Goal: Use online tool/utility

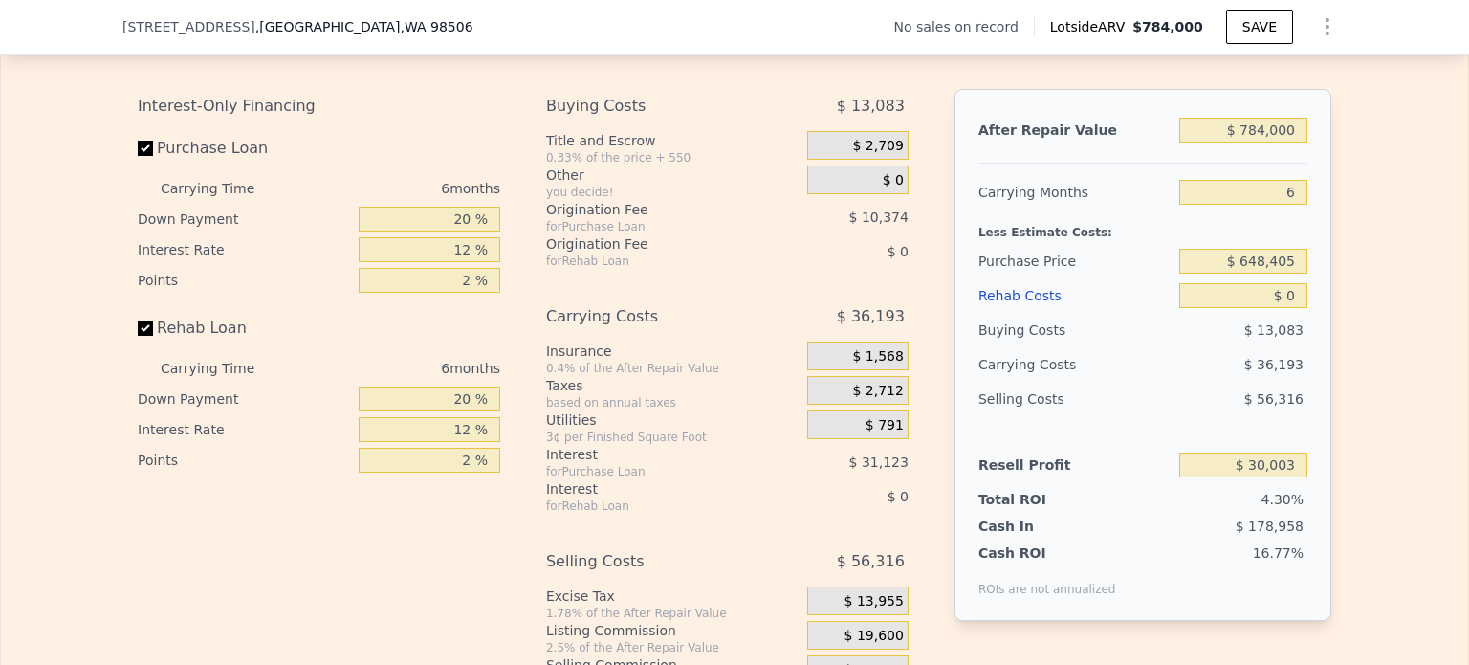
scroll to position [2767, 0]
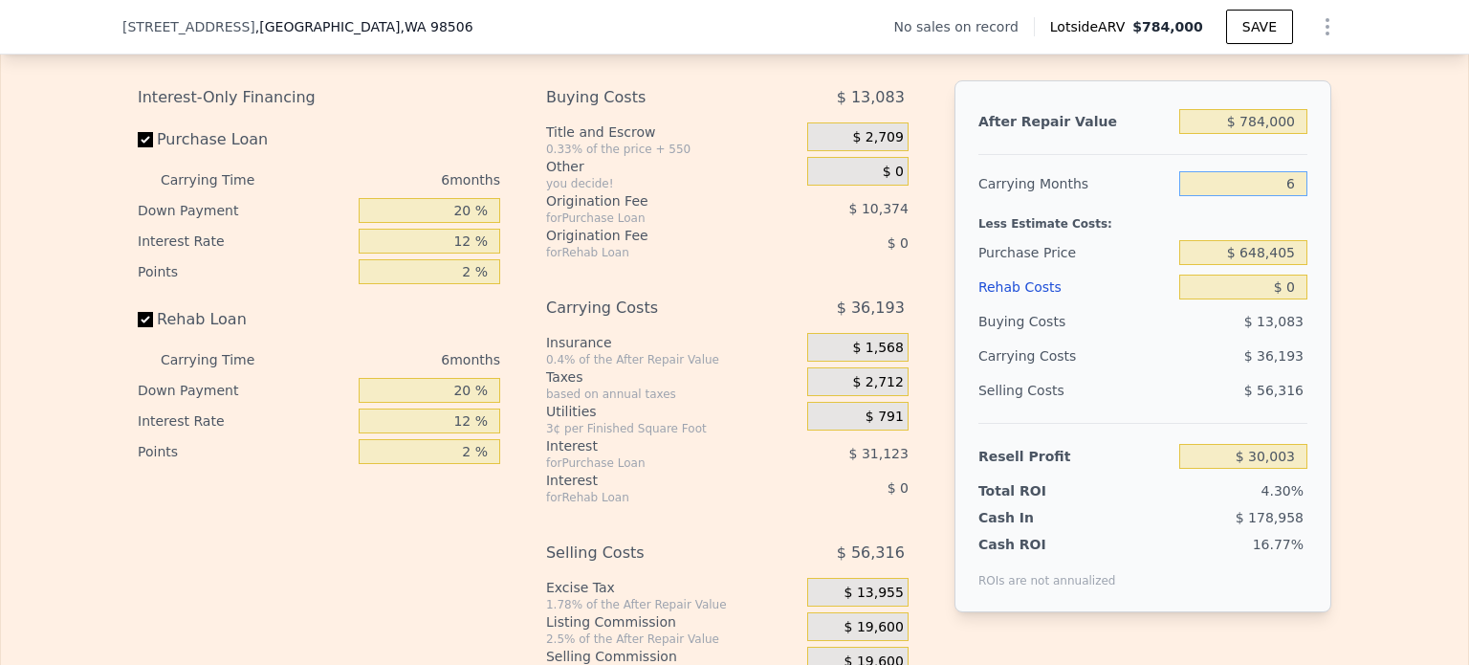
drag, startPoint x: 1269, startPoint y: 187, endPoint x: 1293, endPoint y: 193, distance: 25.8
click at [1293, 193] on input "6" at bounding box center [1244, 183] width 128 height 25
type input "1"
type input "$ 60,164"
type input "1"
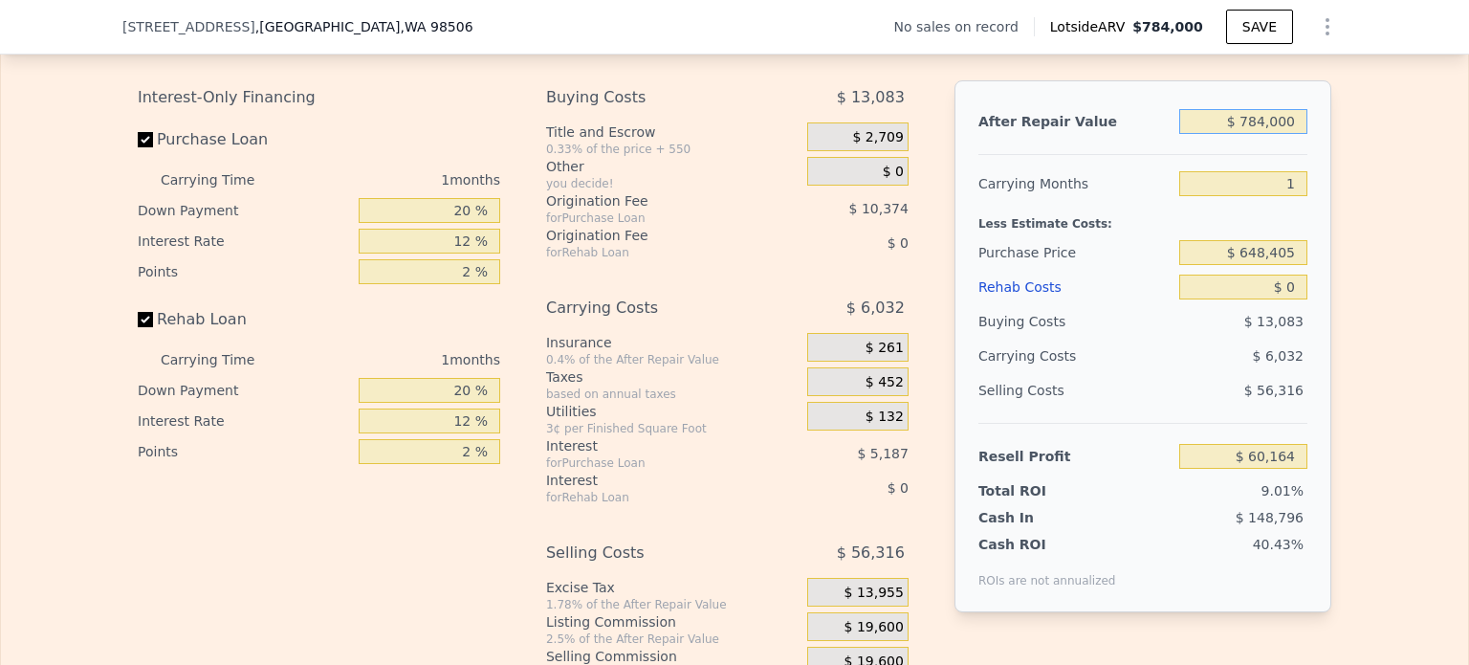
drag, startPoint x: 1245, startPoint y: 132, endPoint x: 1403, endPoint y: 162, distance: 161.6
click at [1386, 151] on div "Edit the assumptions in yellow boxes. Input profit to calculate an offer price.…" at bounding box center [735, 360] width 1468 height 712
type input "$ 4"
type input "-$ 667,805"
type input "$ 42"
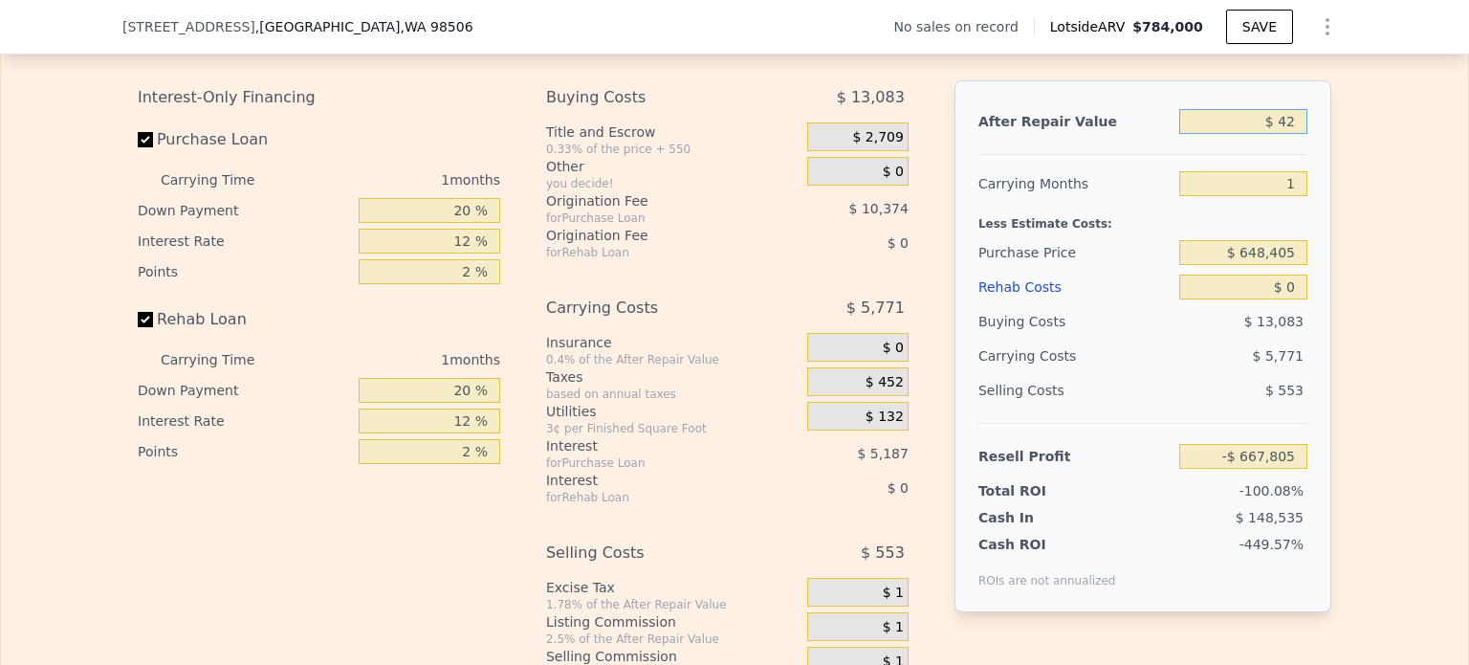
type input "-$ 667,770"
type input "$ 425"
type input "-$ 667,415"
type input "$ 4,250"
type input "-$ 663,862"
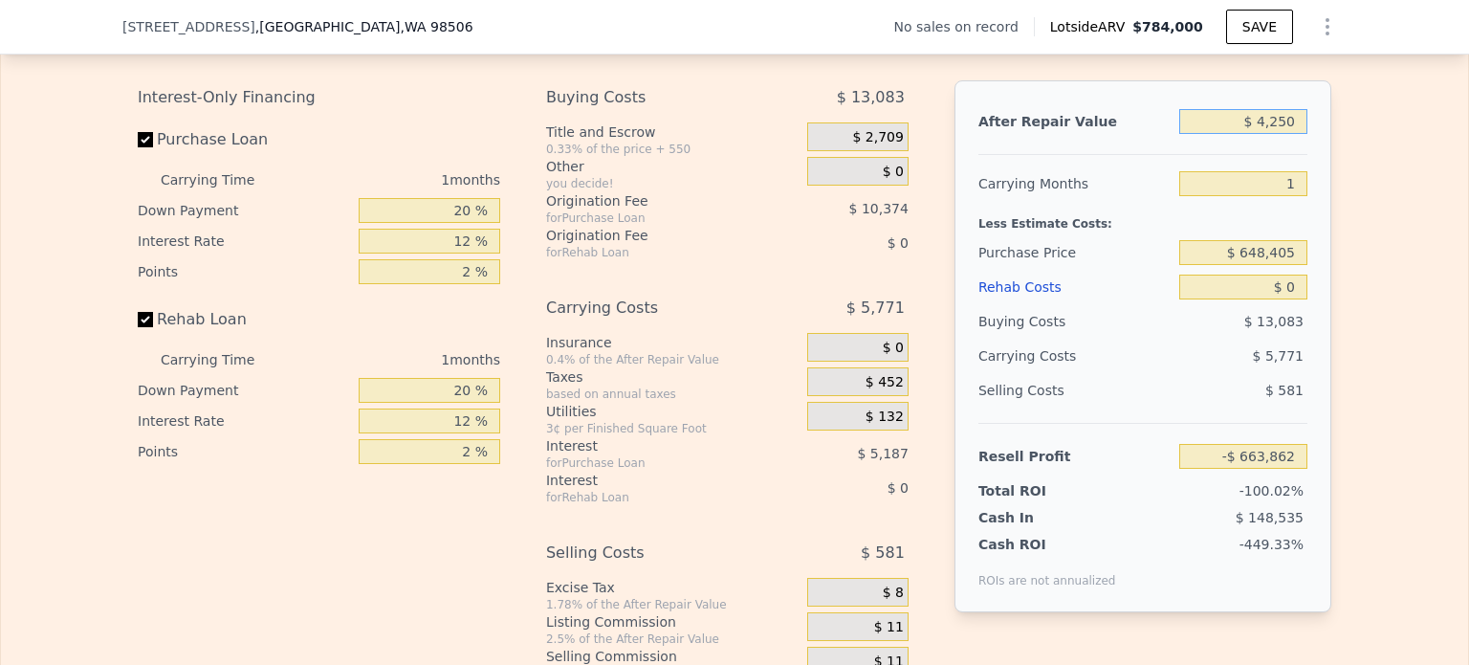
type input "$ 42,500"
type input "-$ 628,348"
type input "$ 425,000"
type input "-$ 273,181"
type input "$ 425,000"
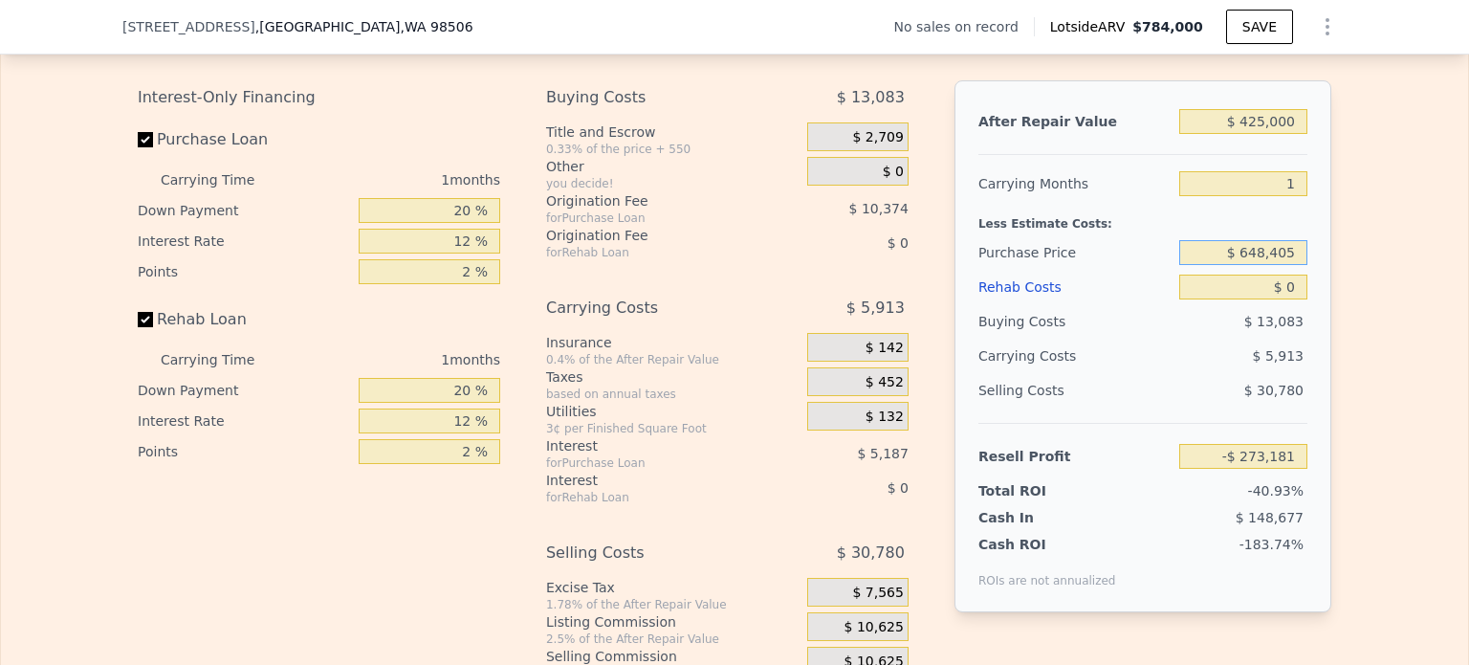
drag, startPoint x: 1244, startPoint y: 266, endPoint x: 1416, endPoint y: 283, distance: 173.1
click at [1415, 282] on div "Edit the assumptions in yellow boxes. Input profit to calculate an offer price.…" at bounding box center [735, 360] width 1468 height 712
type input "$ 320,000"
click at [1416, 283] on div "Edit the assumptions in yellow boxes. Input profit to calculate an offer price.…" at bounding box center [735, 360] width 1468 height 712
type input "$ 64,198"
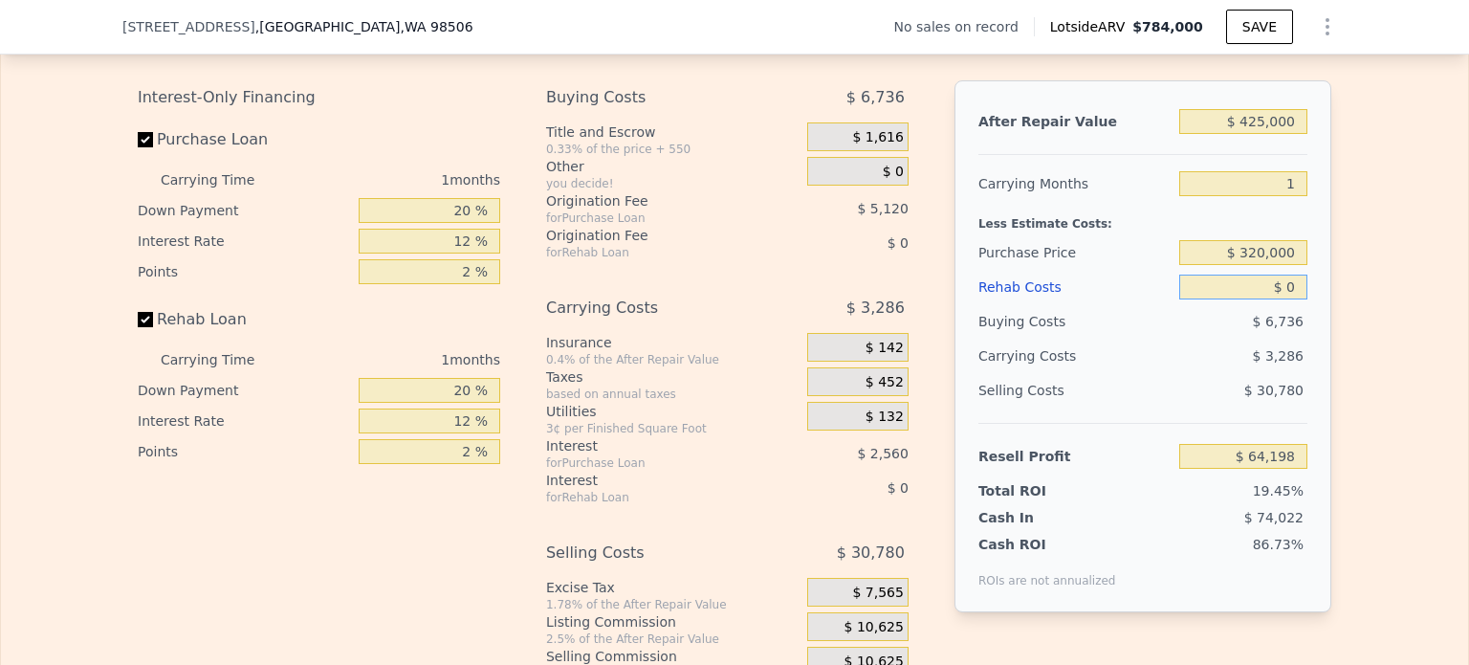
drag, startPoint x: 1278, startPoint y: 298, endPoint x: 1319, endPoint y: 304, distance: 41.7
click at [1319, 304] on div "After Repair Value $ 425,000 Carrying Months 1 Less Estimate Costs: Purchase Pr…" at bounding box center [1143, 346] width 377 height 532
drag, startPoint x: 1282, startPoint y: 297, endPoint x: 1296, endPoint y: 297, distance: 14.4
click at [1296, 297] on input "$ 0" at bounding box center [1244, 287] width 128 height 25
type input "$ 5"
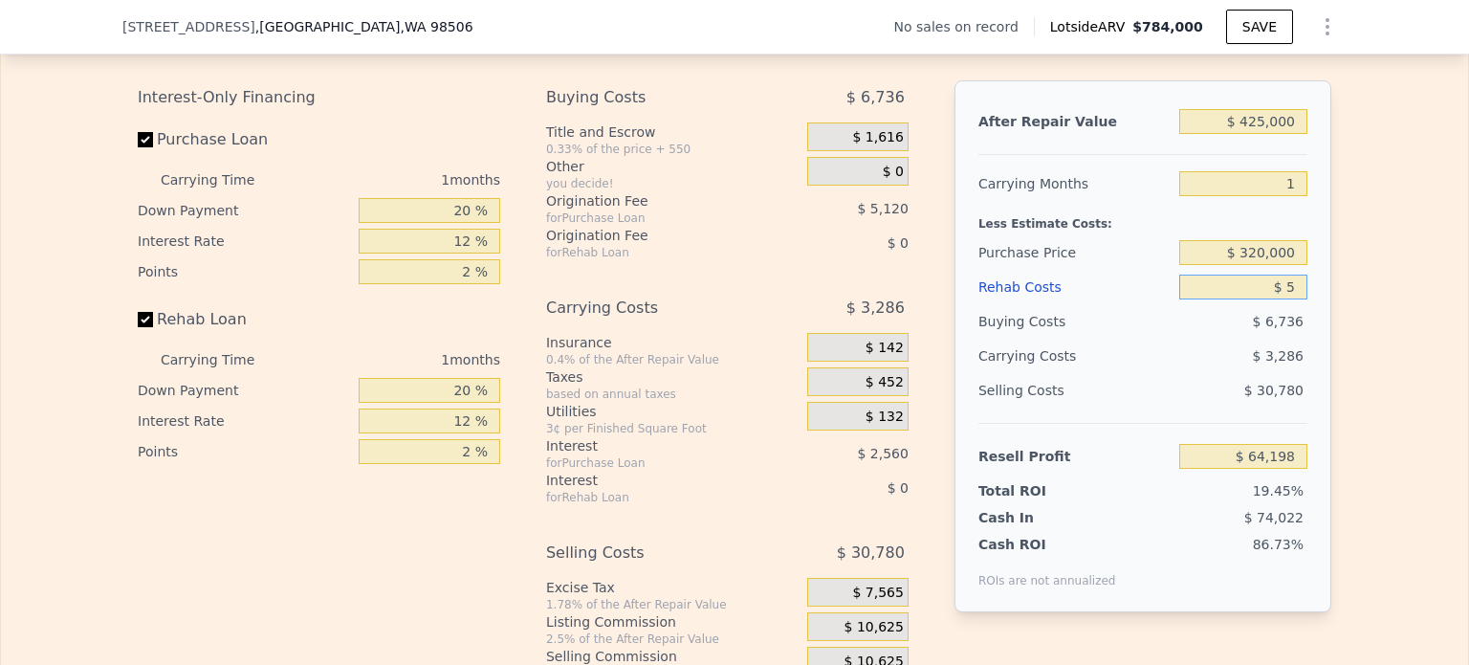
type input "$ 64,193"
type input "$ 50"
type input "$ 64,147"
type input "$ 500"
type input "$ 63,686"
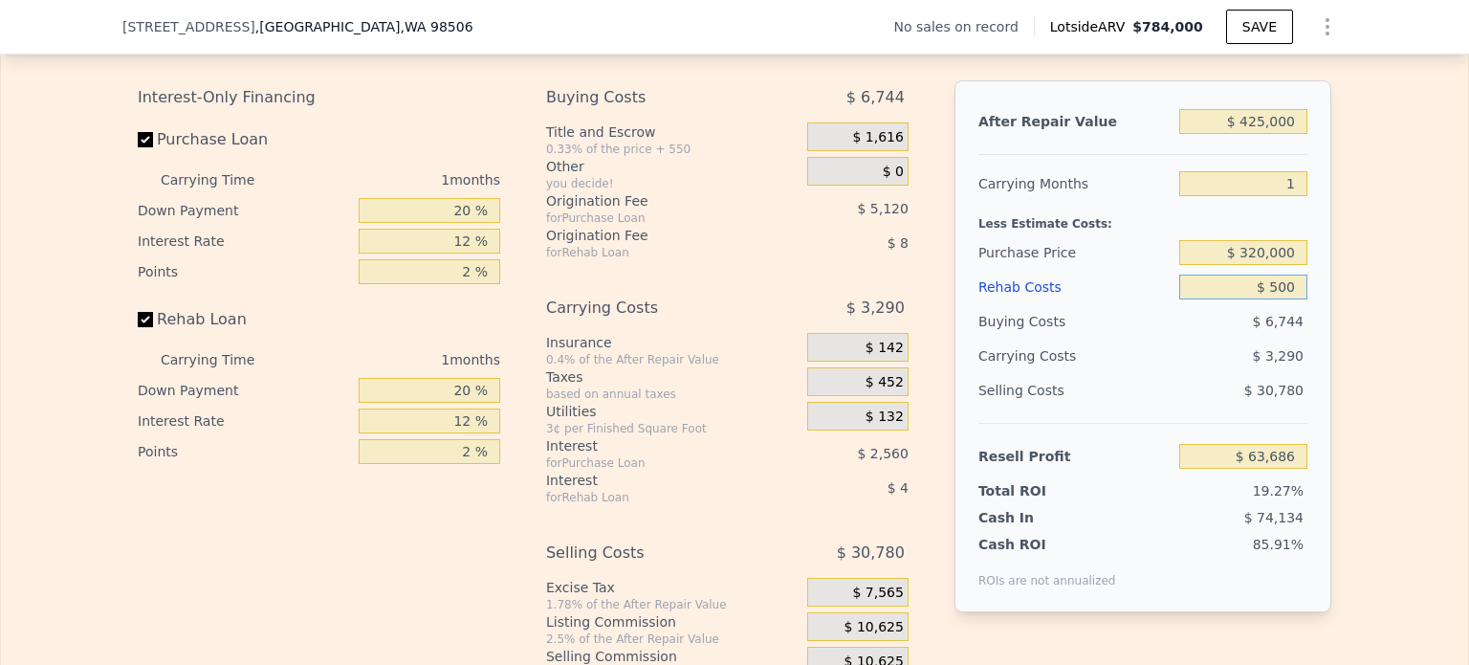
type input "$ 5,000"
type input "$ 59,078"
type input "$ 5,000"
click at [1363, 370] on div "Edit the assumptions in yellow boxes. Input profit to calculate an offer price.…" at bounding box center [735, 360] width 1468 height 712
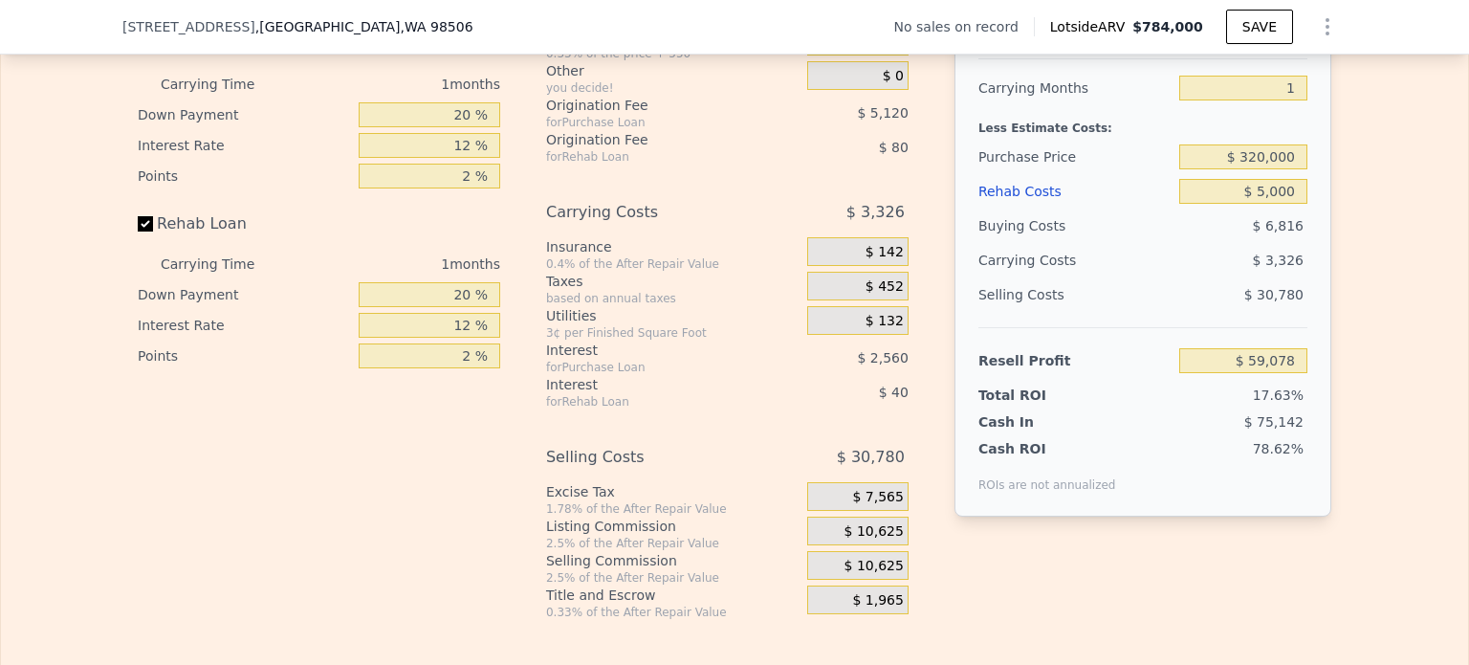
scroll to position [2958, 0]
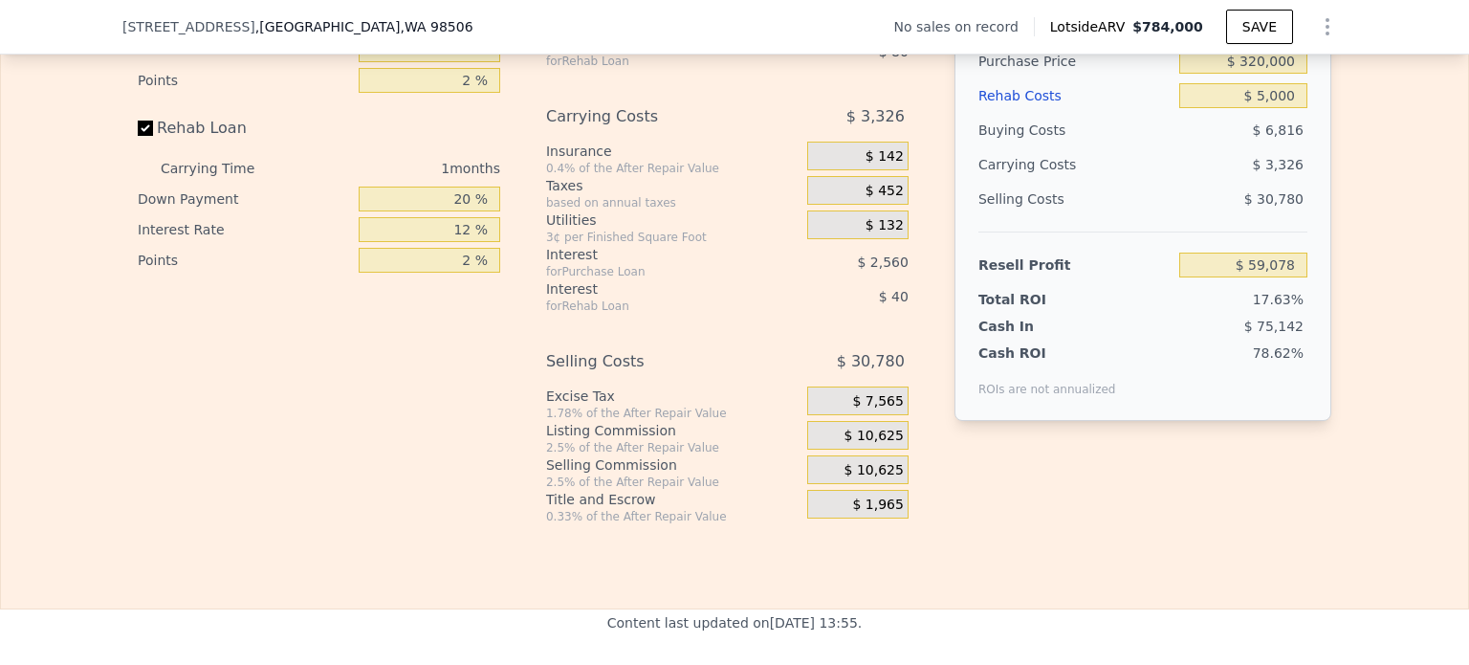
click at [870, 445] on span "$ 10,625" at bounding box center [874, 436] width 59 height 17
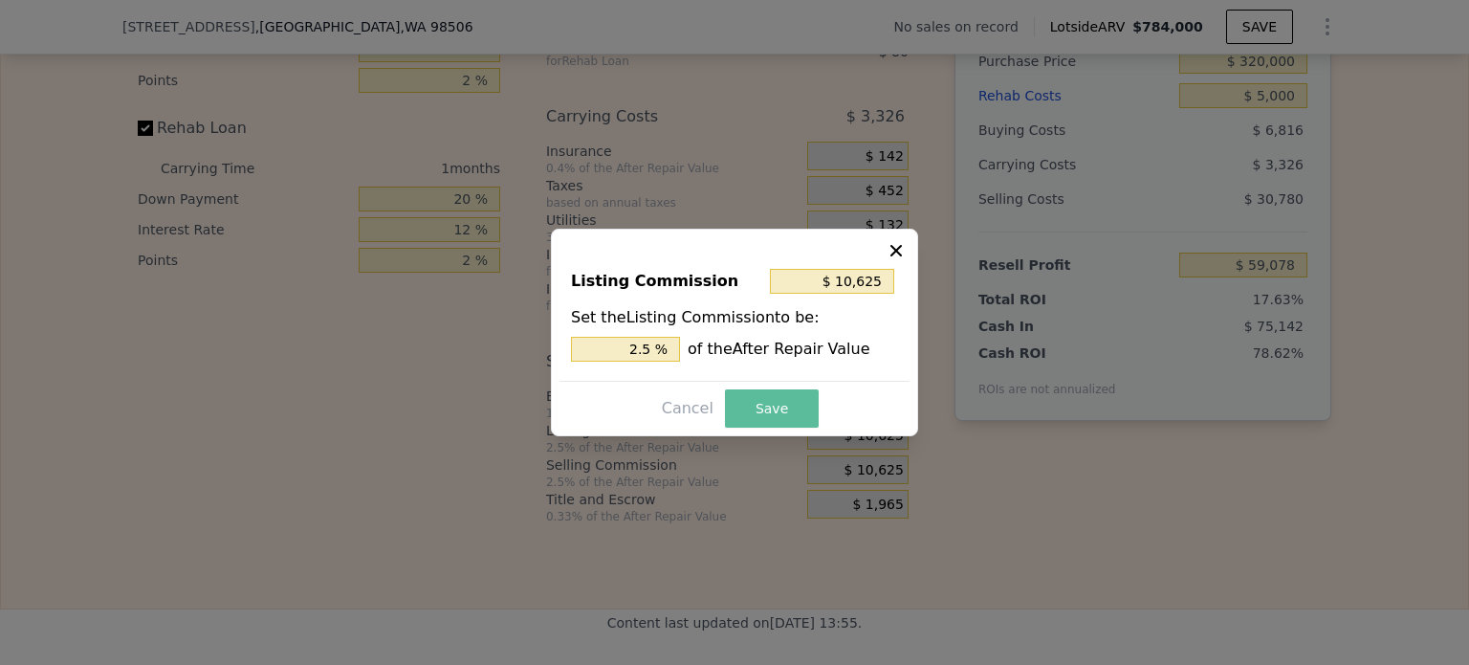
click at [778, 397] on button "Save" at bounding box center [772, 408] width 94 height 38
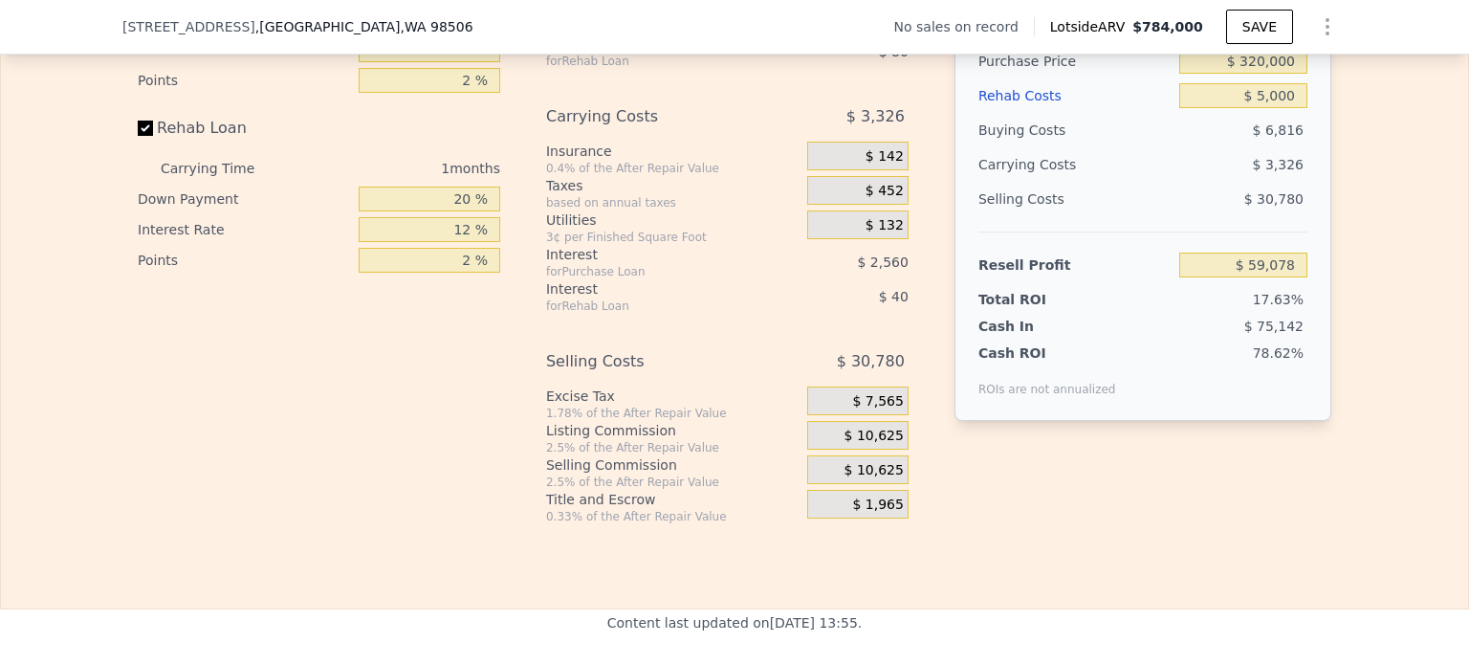
click at [861, 477] on span "$ 10,625" at bounding box center [874, 470] width 59 height 17
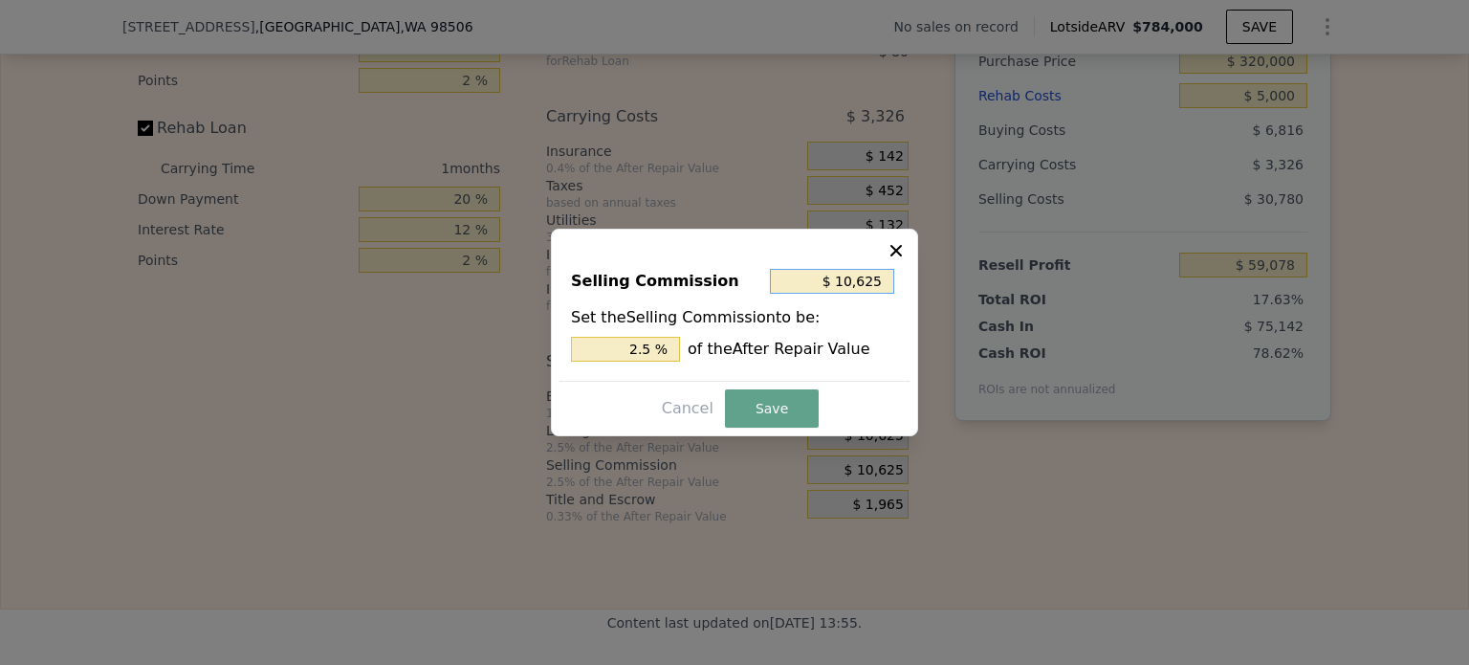
drag, startPoint x: 839, startPoint y: 282, endPoint x: 919, endPoint y: 286, distance: 80.5
click at [919, 286] on div "​ Selling Commission $ 10,625 Set the Selling Commission to be: 2.5 % of the Af…" at bounding box center [734, 332] width 1469 height 665
click at [863, 286] on input "$ 10,625" at bounding box center [832, 281] width 124 height 25
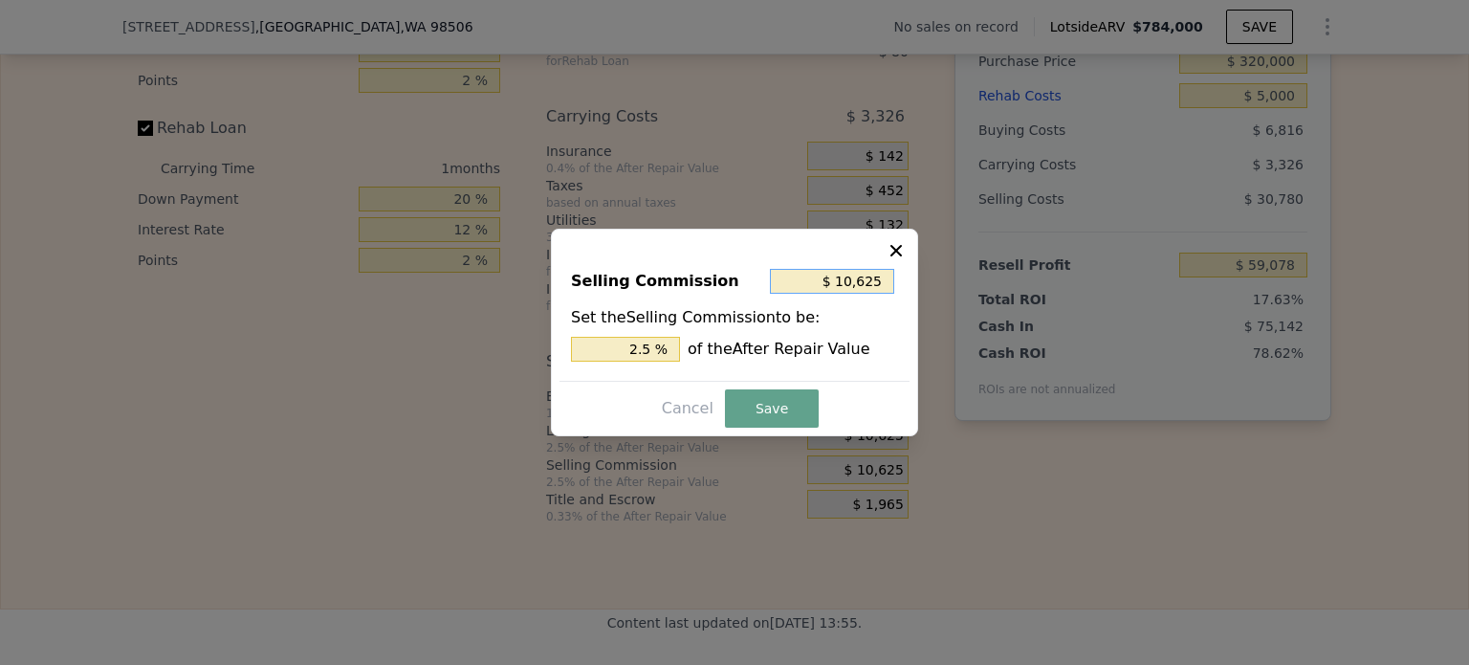
type input "$ 0"
type input "0 %"
type input "$ 0"
click at [781, 415] on button "Save" at bounding box center [772, 408] width 94 height 38
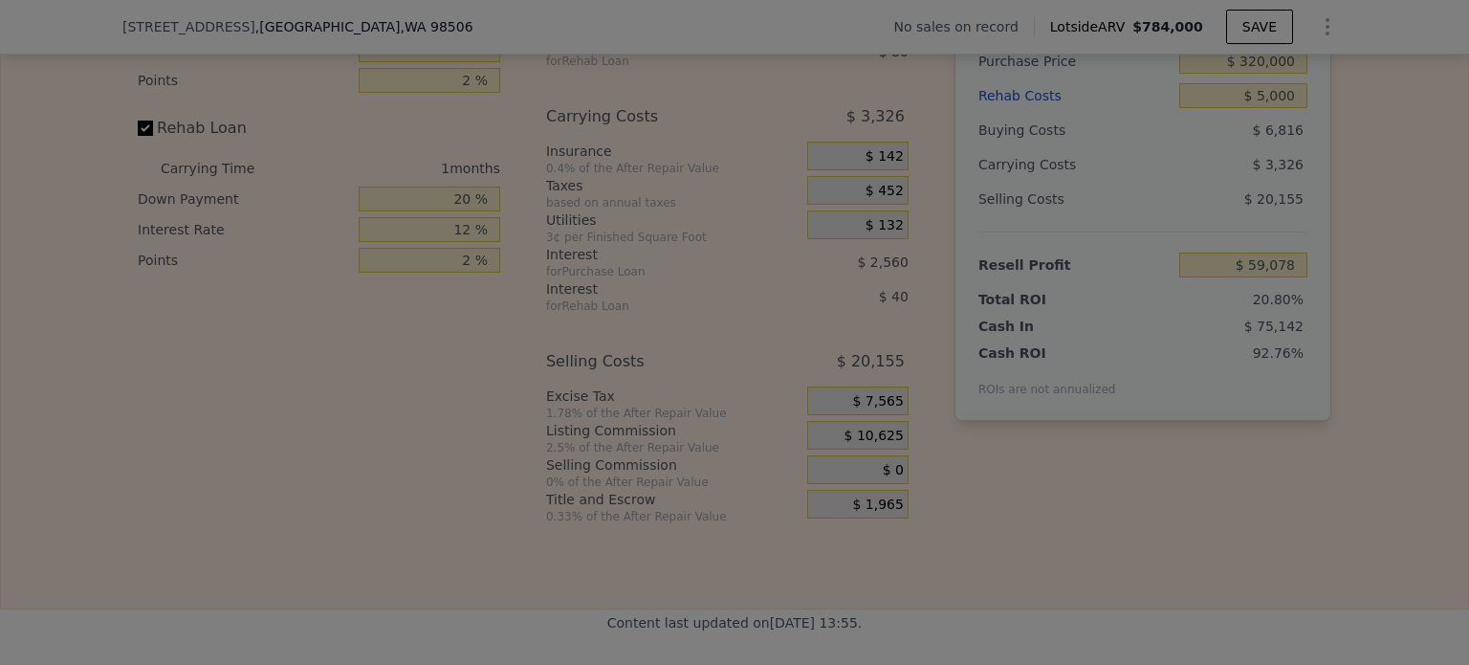
type input "$ 69,703"
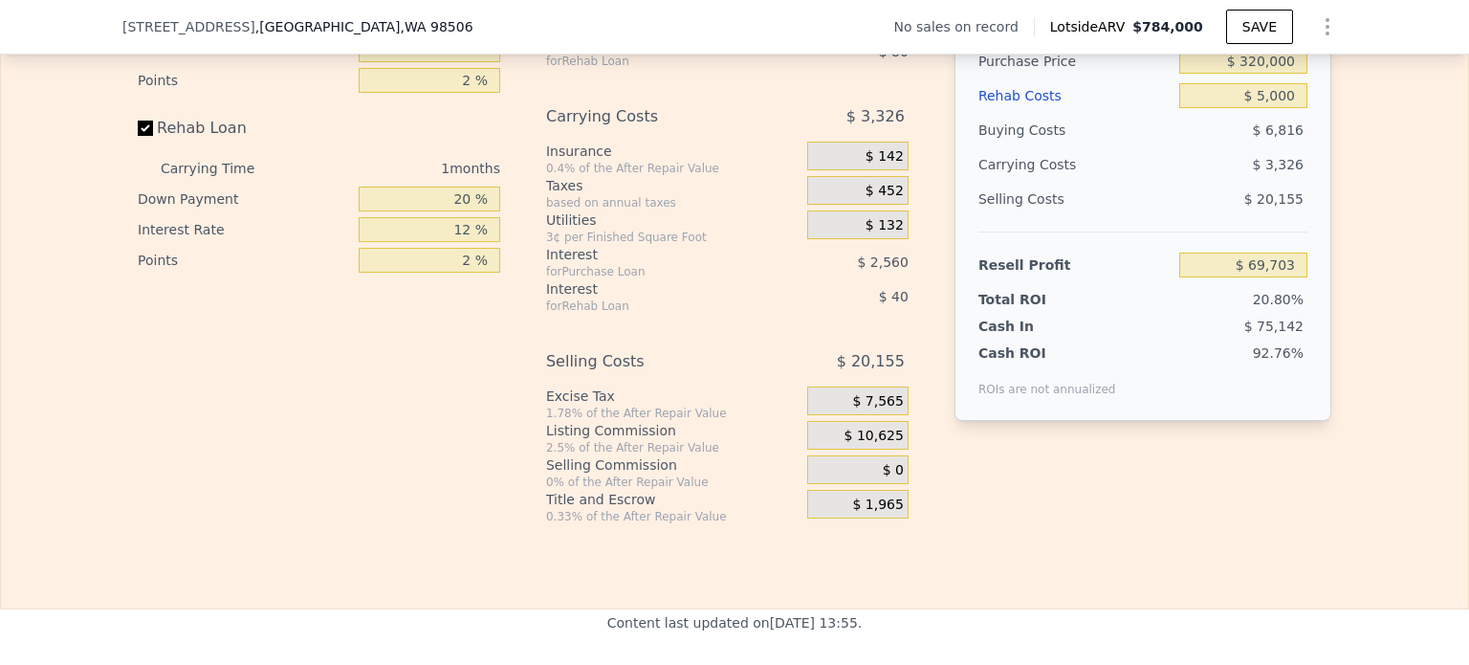
click at [955, 494] on div "After Repair Value $ 425,000 Carrying Months 1 Less Estimate Costs: Purchase Pr…" at bounding box center [1143, 191] width 377 height 605
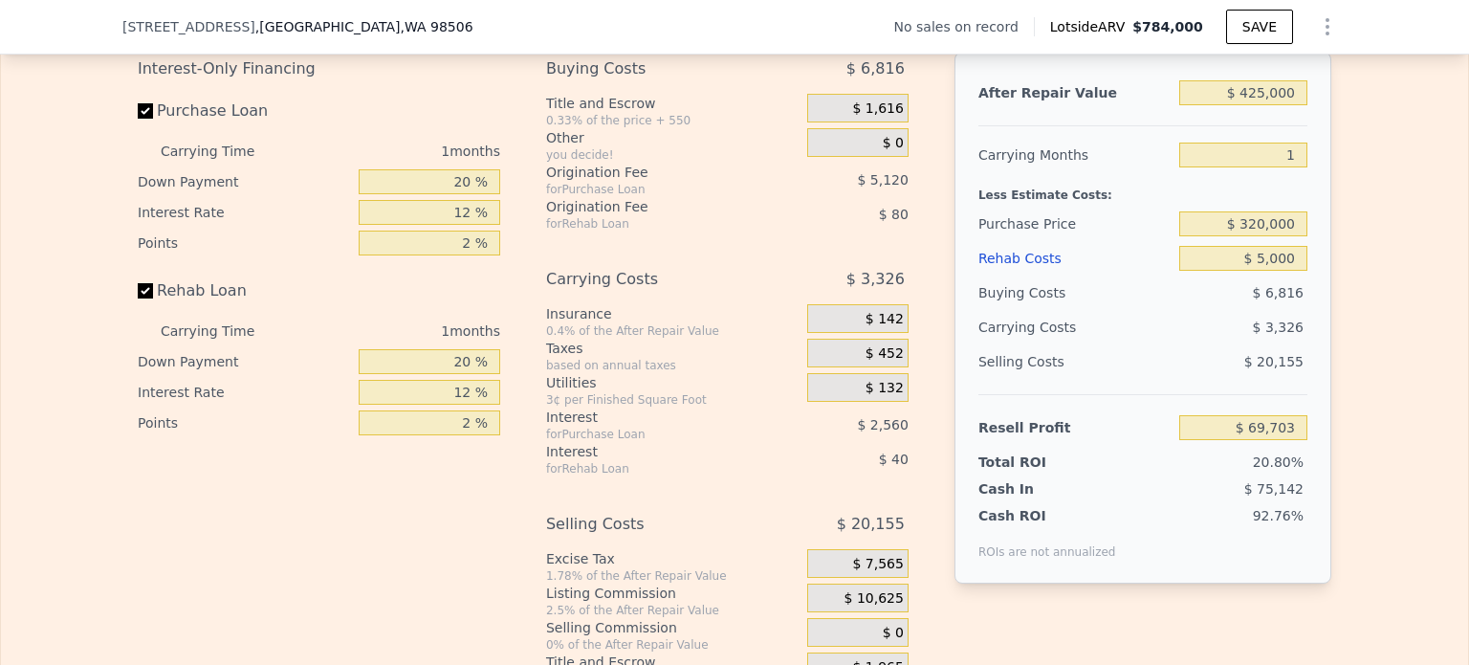
scroll to position [2767, 0]
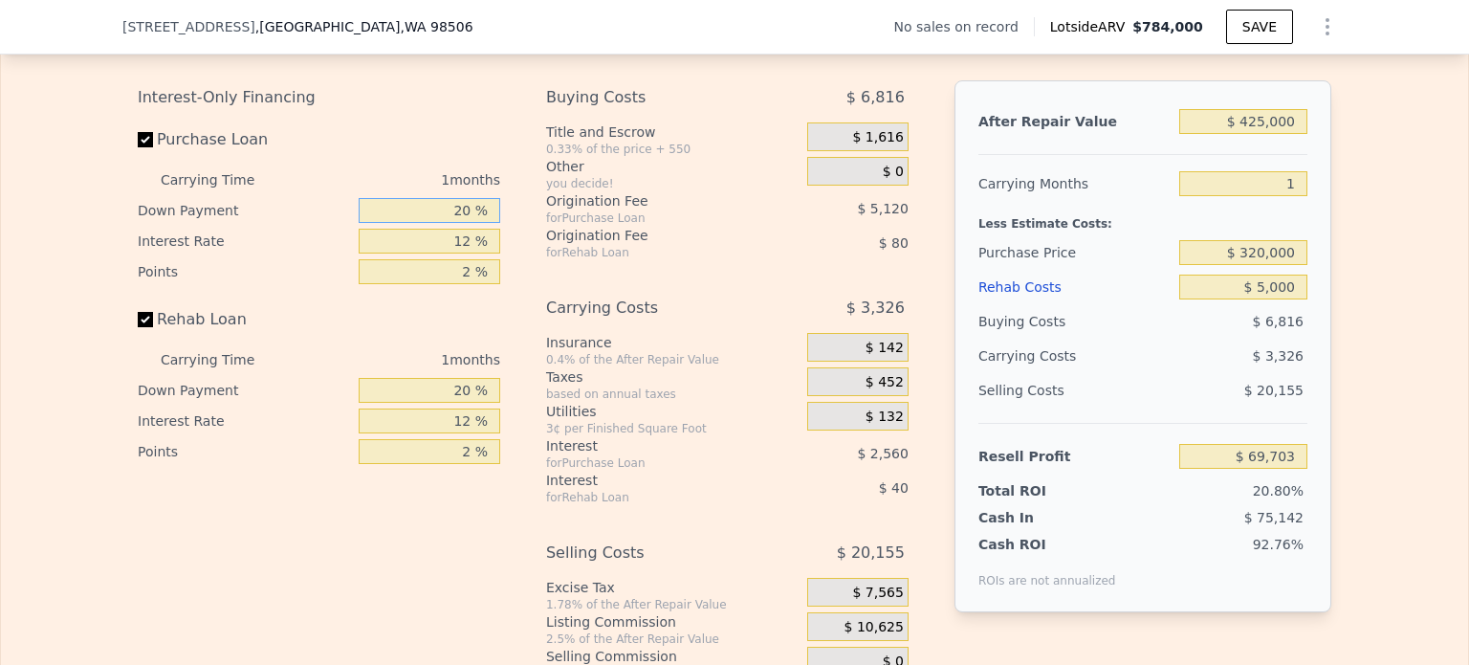
drag, startPoint x: 451, startPoint y: 221, endPoint x: 468, endPoint y: 221, distance: 17.2
click at [468, 221] on input "20 %" at bounding box center [430, 210] width 142 height 25
type input "25 %"
type input "$ 70,183"
type input "25 %"
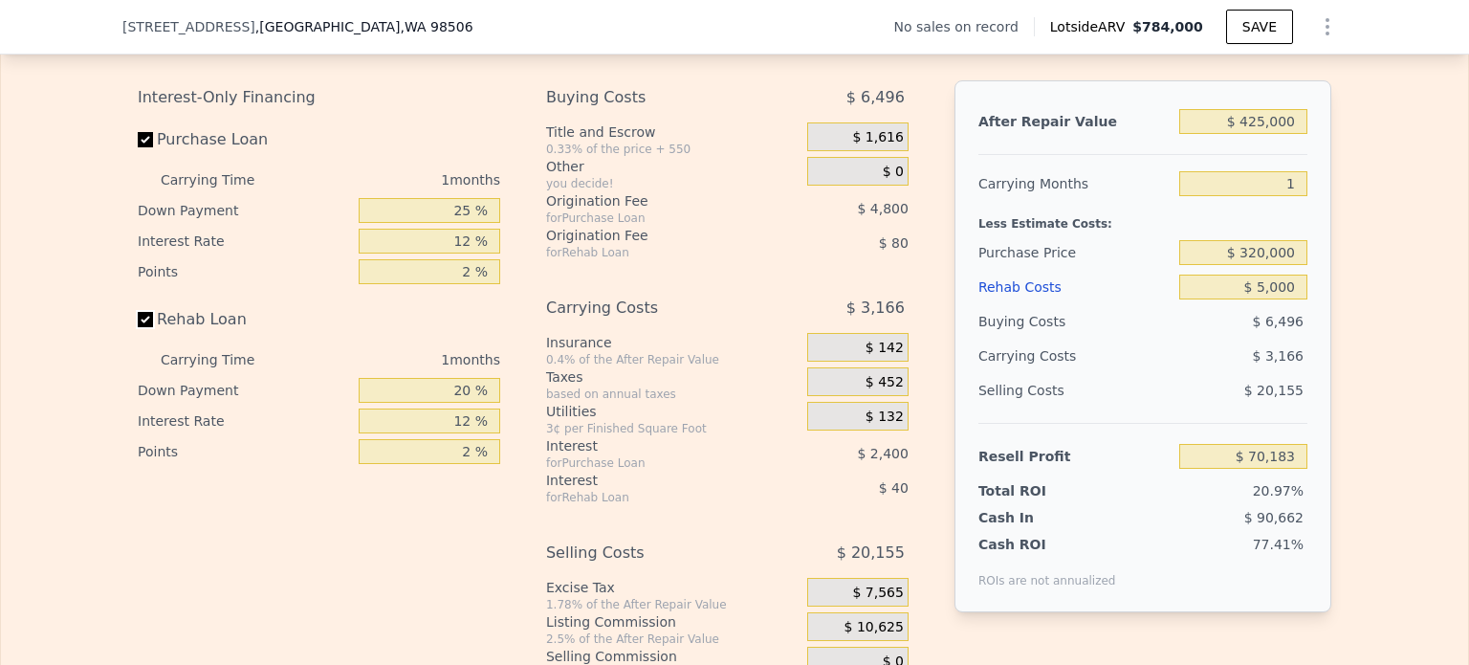
click at [138, 327] on input "Rehab Loan" at bounding box center [145, 319] width 15 height 15
checkbox input "false"
type input "$ 70,303"
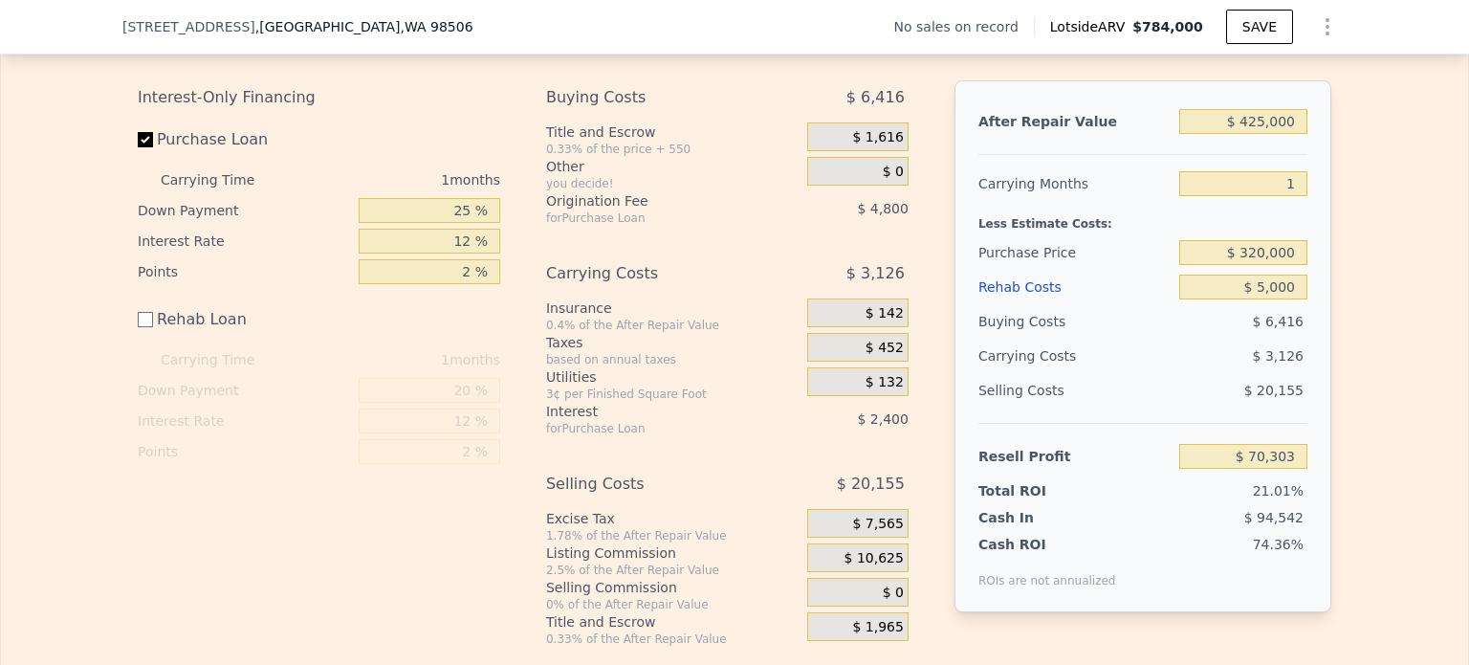
click at [516, 334] on div "Interest-Only Financing Purchase Loan Carrying Time 1 months Down Payment 25 % …" at bounding box center [735, 363] width 1194 height 566
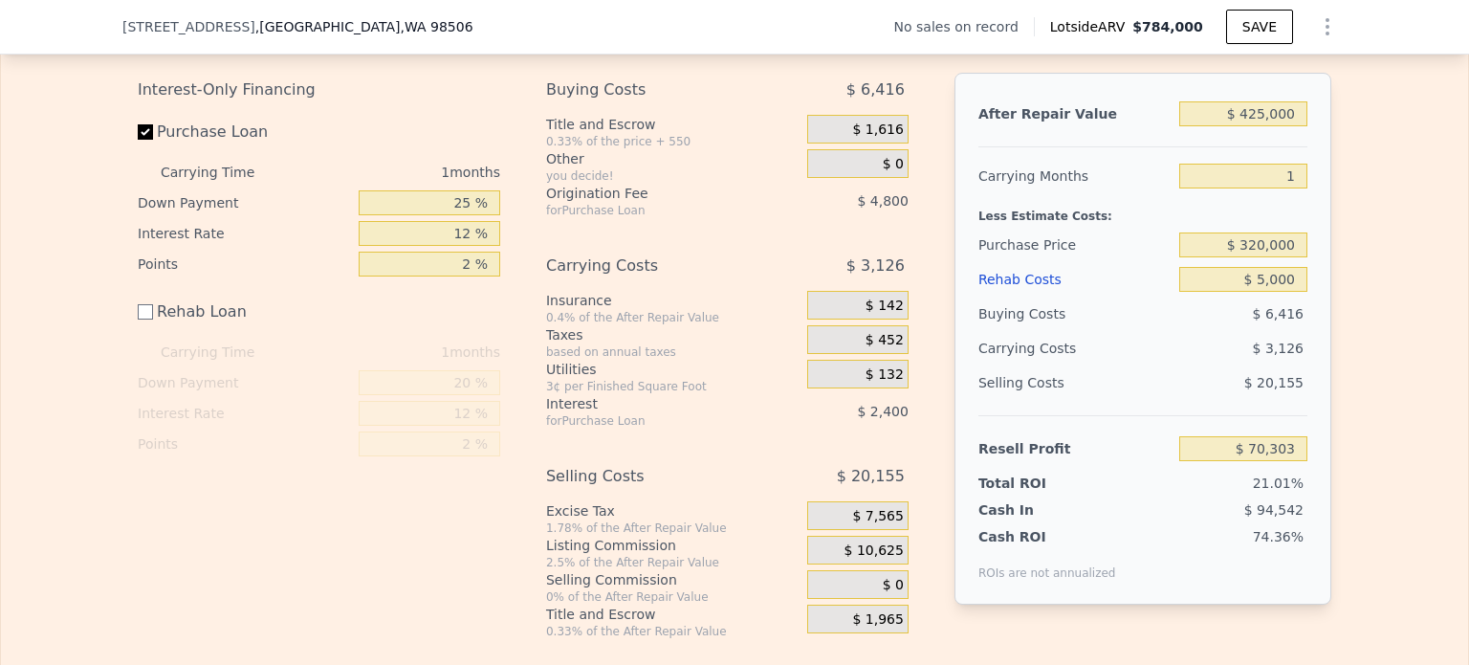
scroll to position [2807, 0]
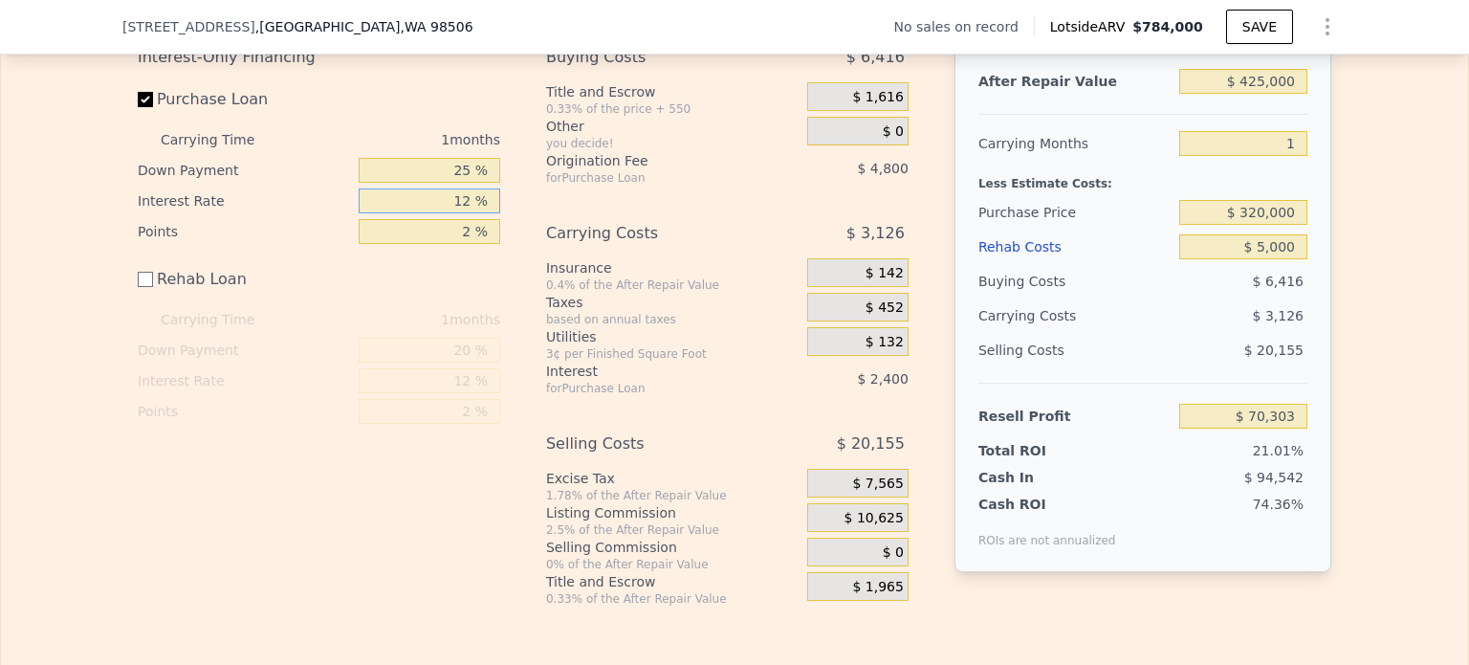
drag, startPoint x: 436, startPoint y: 210, endPoint x: 483, endPoint y: 214, distance: 47.0
click at [483, 213] on input "12 %" at bounding box center [430, 200] width 142 height 25
type input "0 %"
type input "$ 72,703"
type input "0 %"
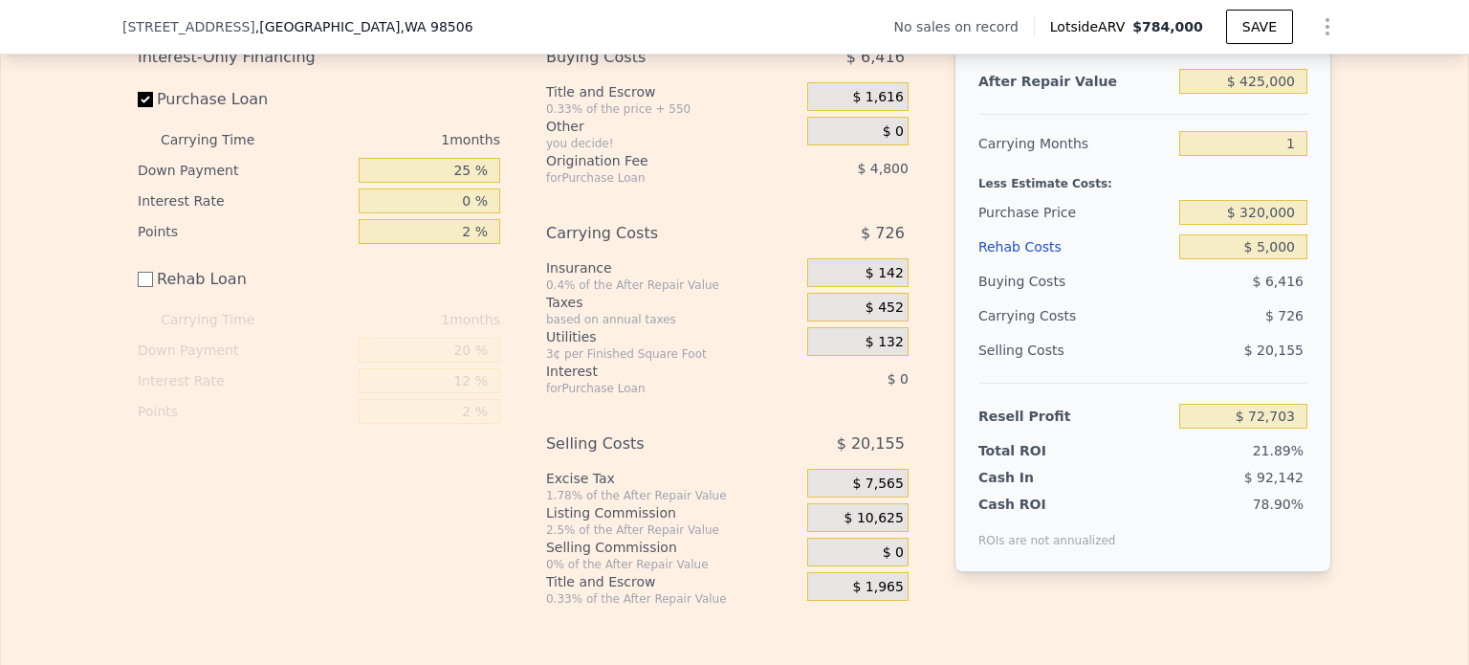
click at [550, 216] on div "Buying Costs $ 6,416 Title and Escrow 0.33% of the price + 550 $ 1,616 Other yo…" at bounding box center [727, 323] width 363 height 566
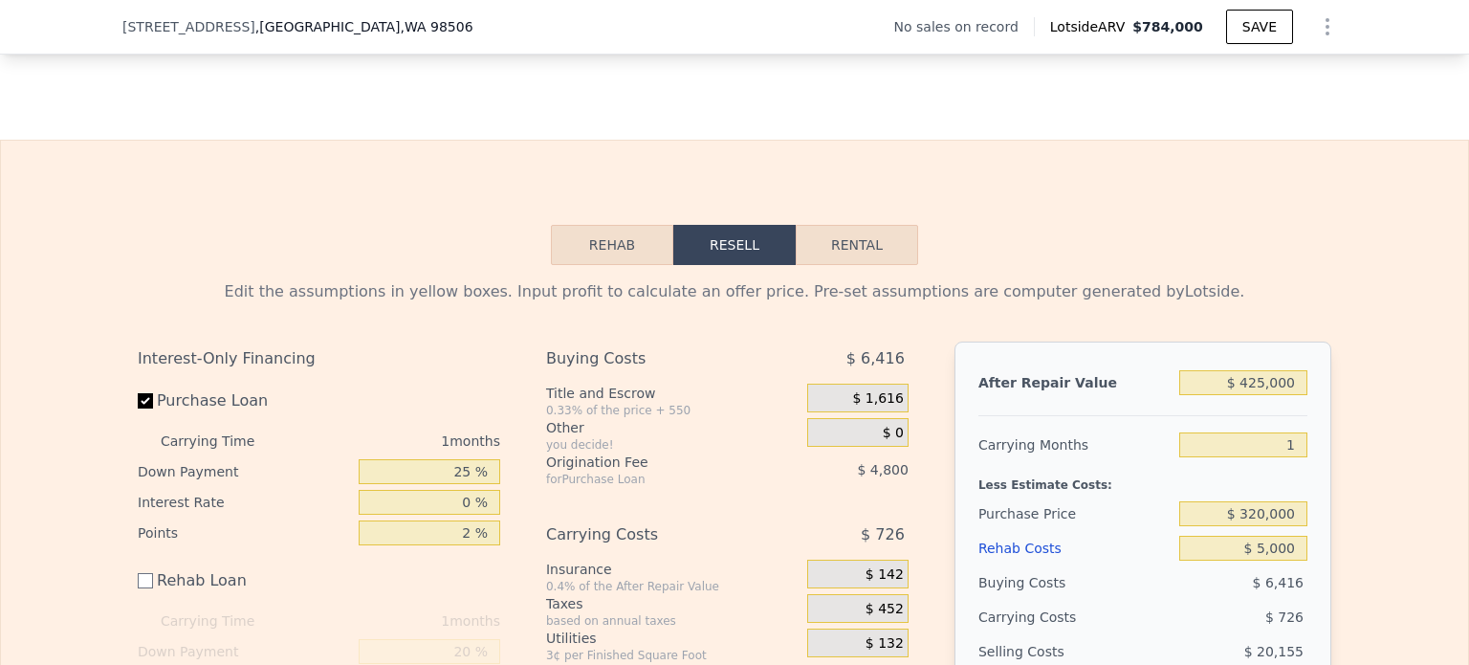
scroll to position [2233, 0]
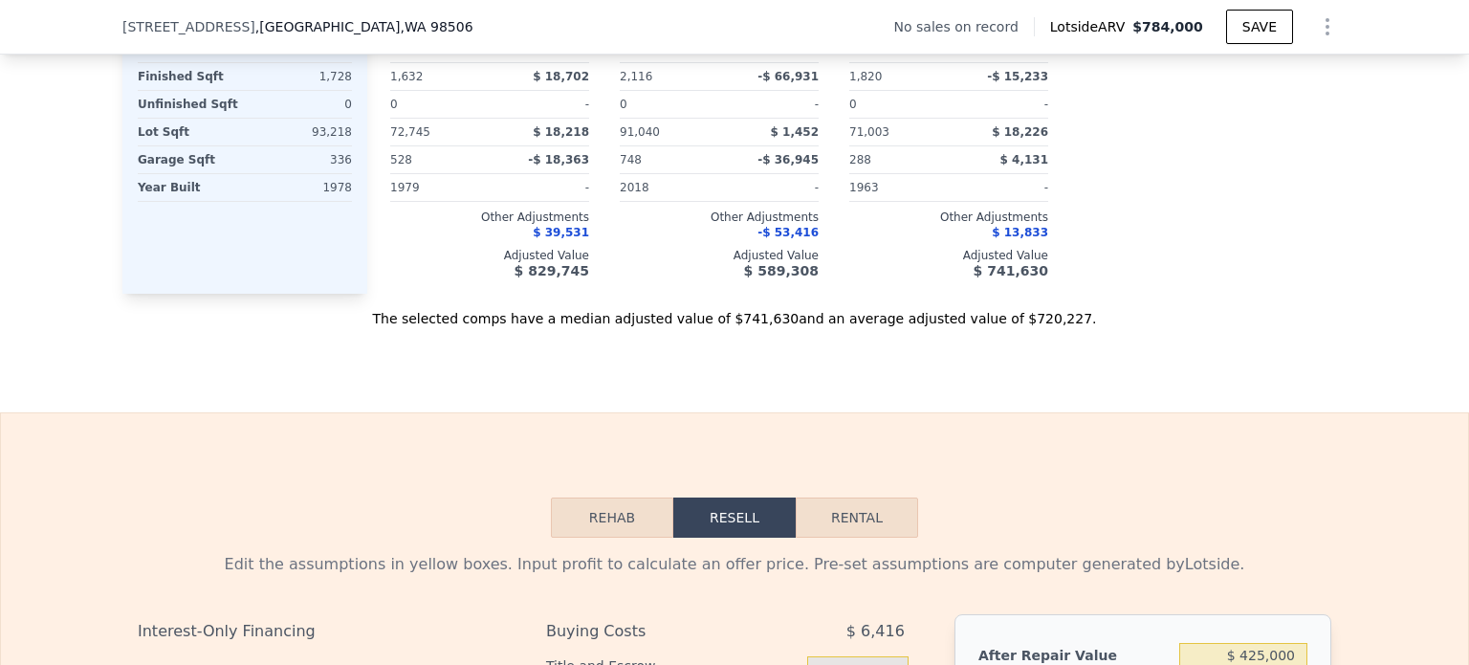
checkbox input "true"
type input "$ 784,000"
type input "6"
type input "$ 0"
type input "$ 30,003"
